Goal: Information Seeking & Learning: Understand process/instructions

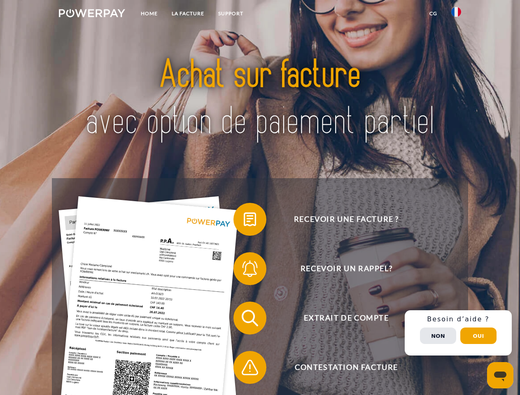
click at [92, 14] on img at bounding box center [92, 13] width 66 height 8
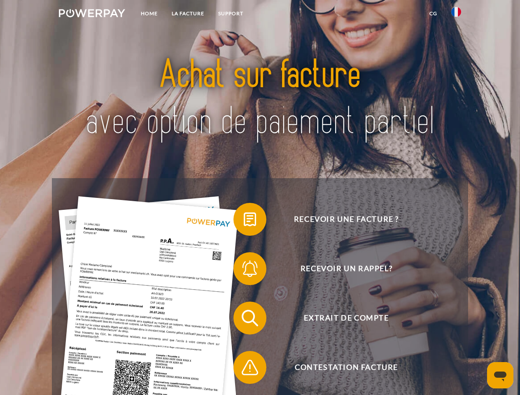
click at [456, 14] on img at bounding box center [456, 12] width 10 height 10
click at [433, 14] on link "CG" at bounding box center [433, 13] width 22 height 15
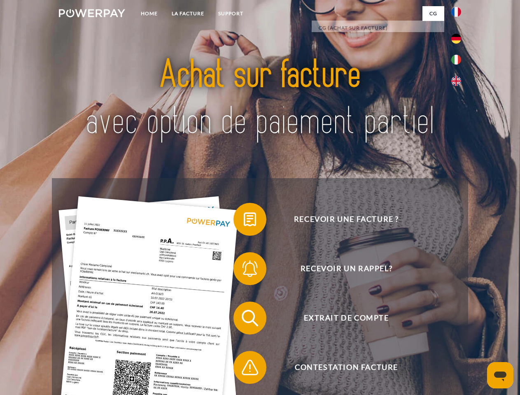
click at [244, 221] on span at bounding box center [237, 219] width 41 height 41
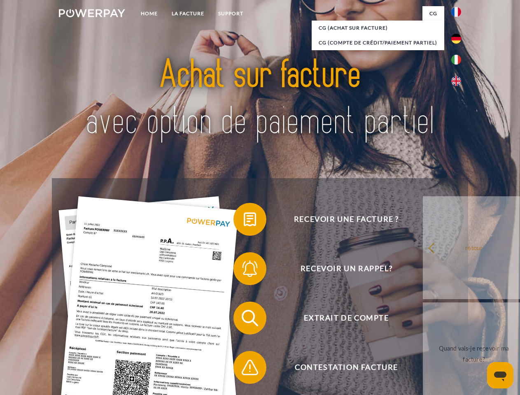
click at [244, 270] on span at bounding box center [237, 268] width 41 height 41
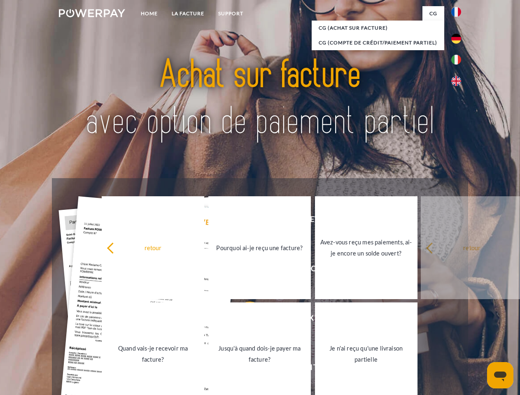
click at [244, 320] on link "Jusqu'à quand dois-je payer ma facture?" at bounding box center [259, 353] width 102 height 103
click at [244, 369] on span at bounding box center [237, 367] width 41 height 41
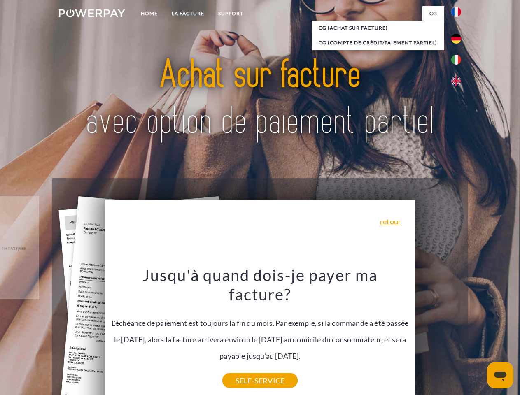
click at [458, 333] on div "Recevoir une facture ? Recevoir un rappel? Extrait de compte retour" at bounding box center [260, 342] width 416 height 329
click at [438, 335] on span "Extrait de compte" at bounding box center [346, 318] width 202 height 33
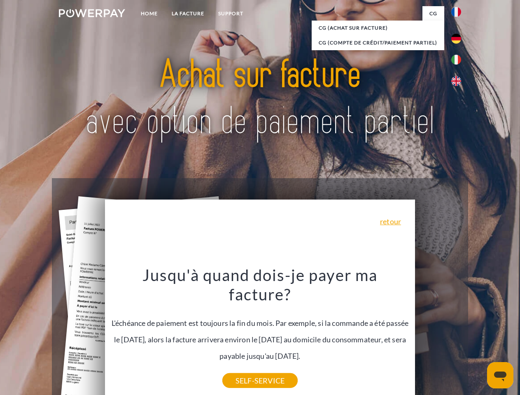
click at [478, 336] on header "Home LA FACTURE Support" at bounding box center [260, 284] width 520 height 568
